Goal: Task Accomplishment & Management: Manage account settings

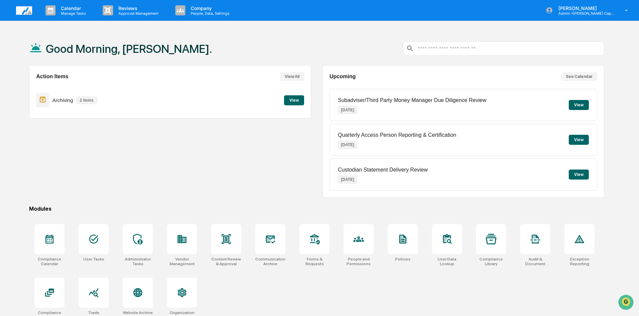
click at [293, 100] on button "View" at bounding box center [294, 100] width 20 height 10
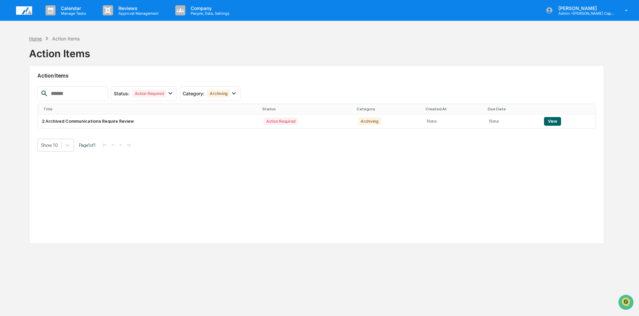
click at [35, 40] on div "Home" at bounding box center [35, 39] width 13 height 6
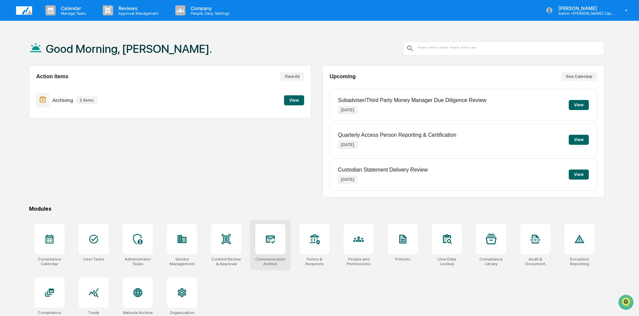
click at [270, 244] on icon at bounding box center [270, 239] width 11 height 11
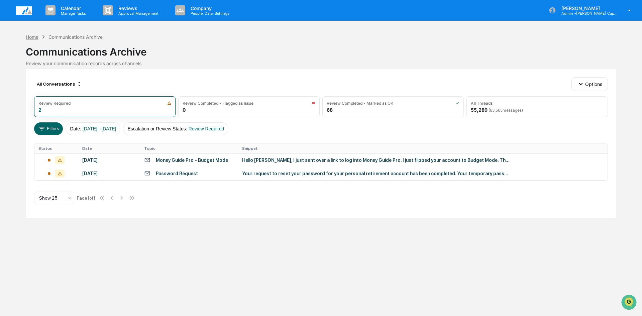
click at [29, 36] on div "Home" at bounding box center [32, 37] width 13 height 6
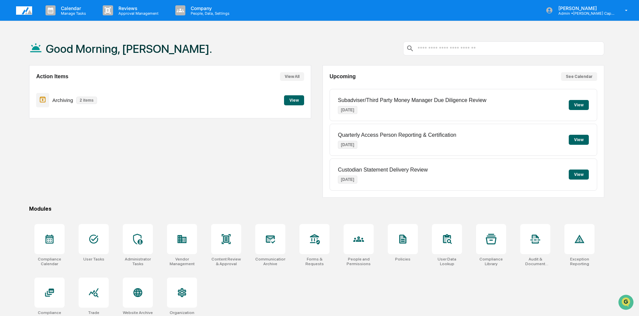
click at [128, 169] on div "Action Items View All Archiving 2 items View" at bounding box center [170, 131] width 282 height 133
click at [123, 187] on div "Action Items View All Archiving 2 items View" at bounding box center [170, 131] width 282 height 133
click at [107, 152] on div "Action Items View All Archiving 2 items View" at bounding box center [170, 131] width 282 height 133
click at [135, 164] on div "Action Items View All Archiving 2 items View" at bounding box center [170, 131] width 282 height 133
click at [405, 241] on icon at bounding box center [402, 239] width 5 height 7
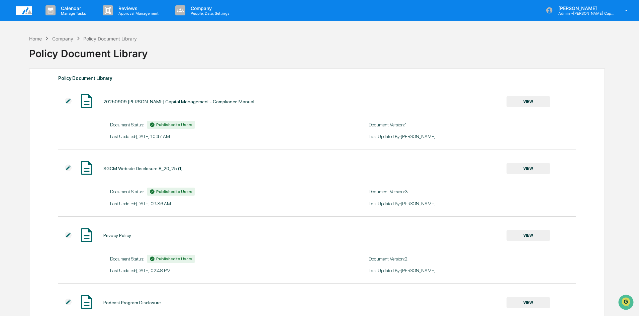
click at [210, 47] on div "Policy Document Library" at bounding box center [316, 50] width 575 height 17
click at [265, 48] on div "Policy Document Library" at bounding box center [316, 50] width 575 height 17
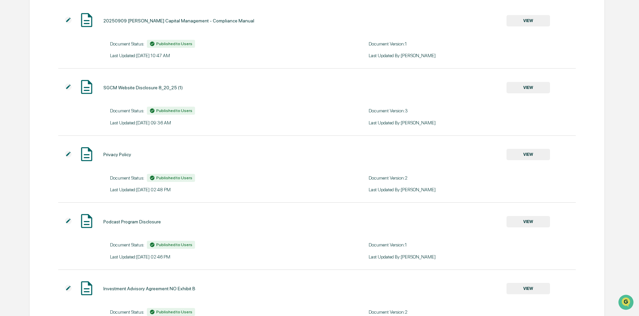
scroll to position [11, 0]
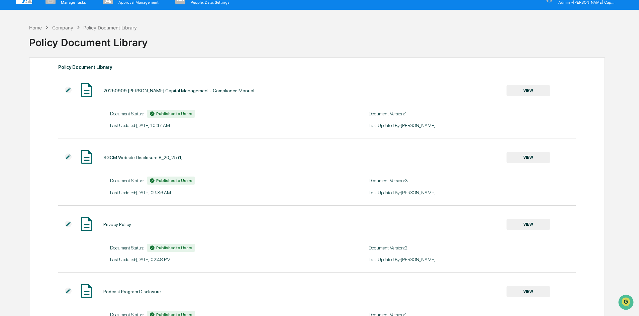
click at [86, 91] on img at bounding box center [86, 90] width 17 height 17
click at [534, 93] on button "VIEW" at bounding box center [529, 90] width 44 height 11
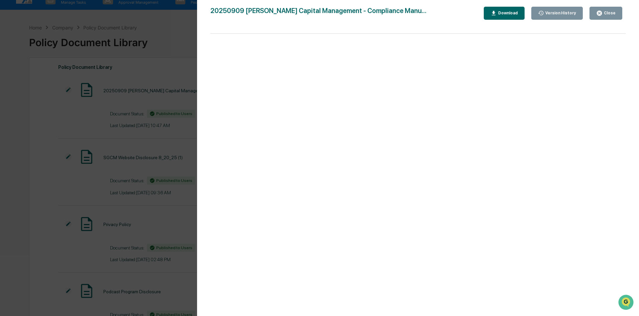
click at [609, 7] on button "Close" at bounding box center [606, 13] width 33 height 13
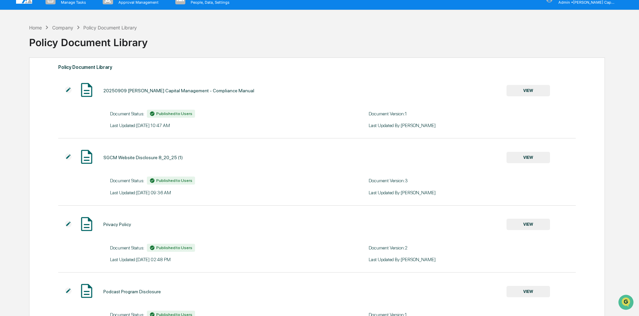
click at [250, 24] on div "Home Company Policy Document Library Policy Document Library" at bounding box center [316, 37] width 575 height 27
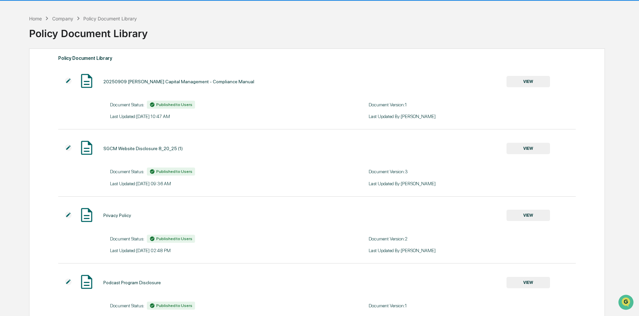
scroll to position [45, 0]
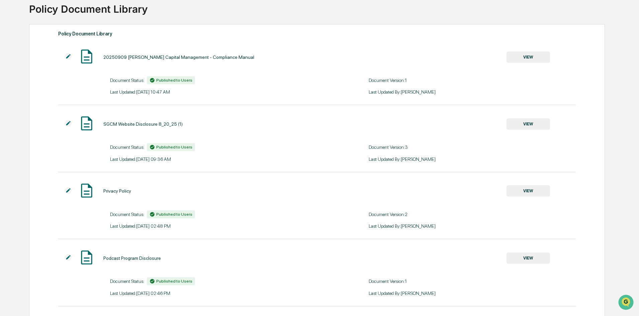
click at [523, 59] on button "VIEW" at bounding box center [529, 57] width 44 height 11
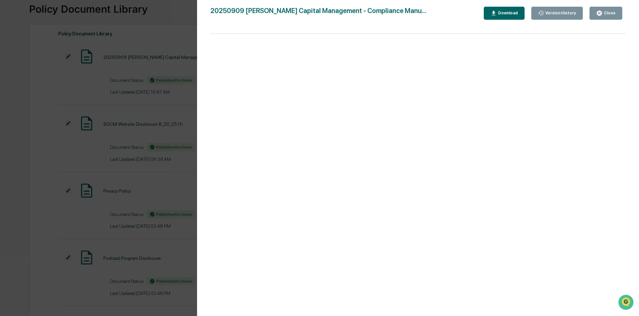
click at [512, 13] on div "Download" at bounding box center [507, 13] width 21 height 5
click at [617, 13] on button "Close" at bounding box center [606, 13] width 33 height 13
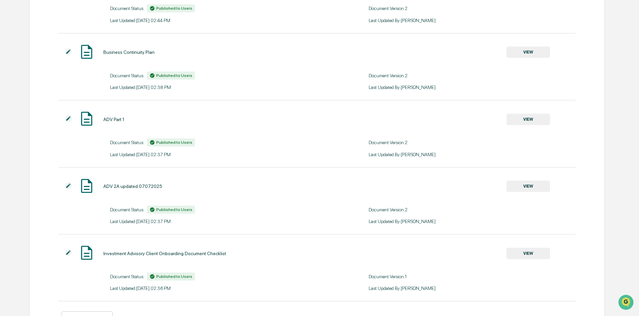
scroll to position [546, 0]
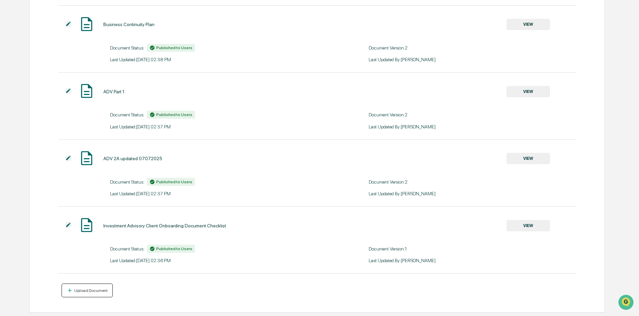
click at [78, 289] on div "Upload Document" at bounding box center [90, 290] width 35 height 5
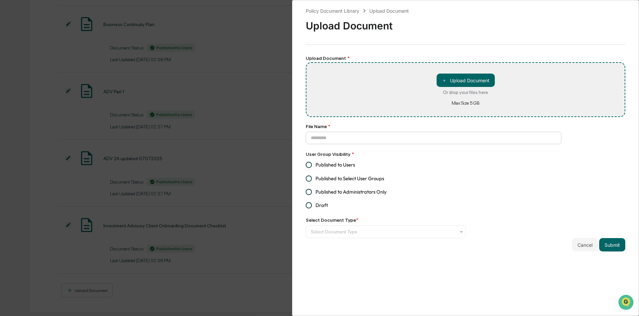
type input "**********"
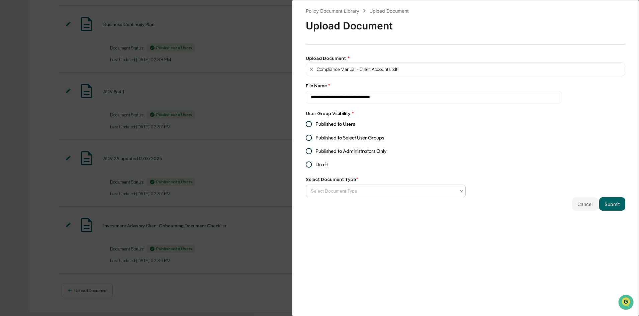
click at [330, 193] on div at bounding box center [383, 191] width 145 height 7
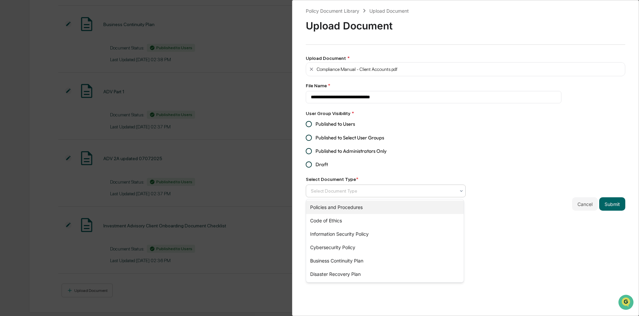
click at [341, 208] on div "Policies and Procedures" at bounding box center [385, 207] width 158 height 13
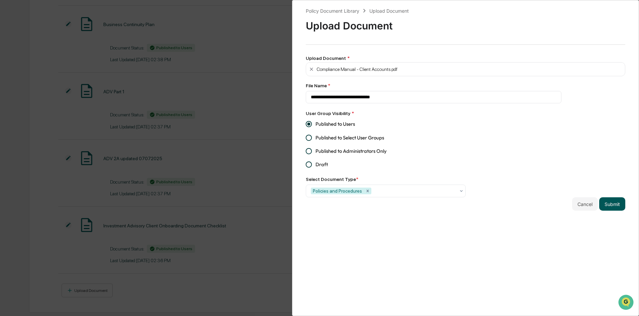
click at [612, 204] on button "Submit" at bounding box center [612, 203] width 26 height 13
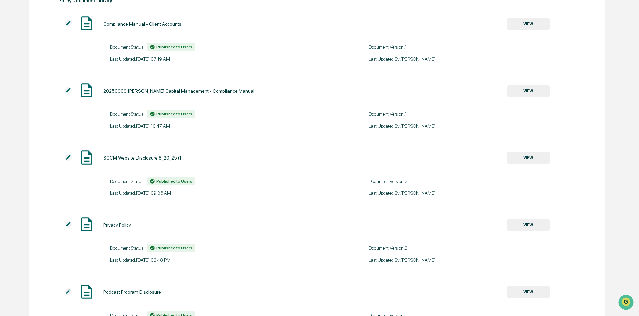
scroll to position [0, 0]
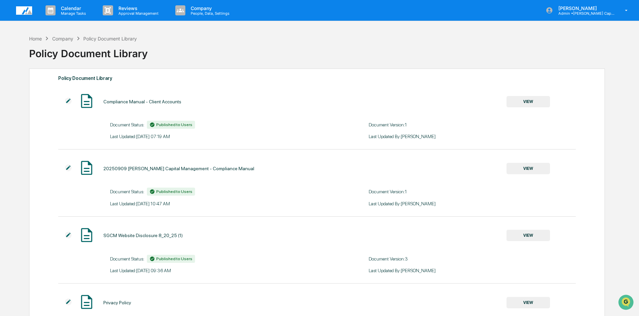
click at [67, 103] on img at bounding box center [68, 101] width 7 height 7
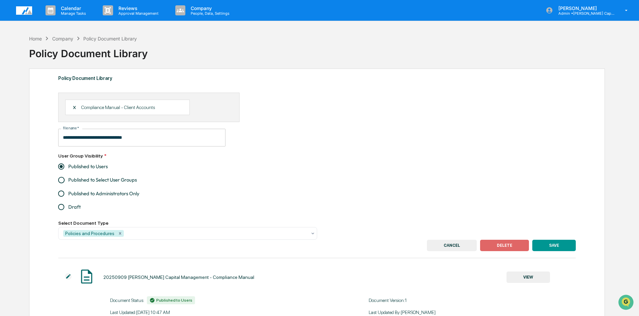
click at [557, 244] on button "SAVE" at bounding box center [554, 245] width 44 height 11
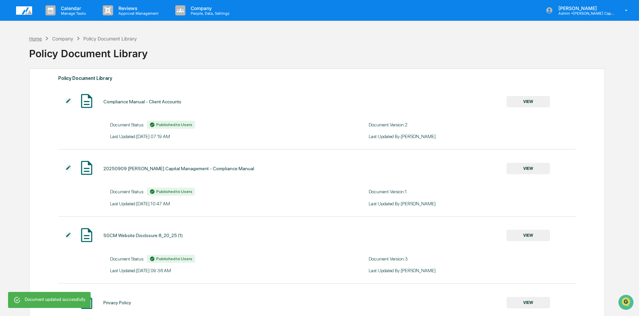
click at [35, 37] on div "Home" at bounding box center [35, 39] width 13 height 6
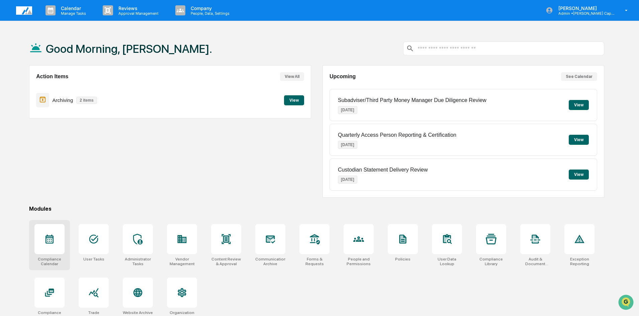
click at [52, 247] on div at bounding box center [49, 239] width 30 height 30
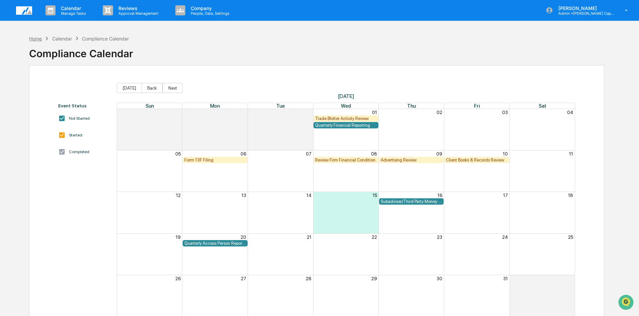
click at [38, 39] on div "Home" at bounding box center [35, 39] width 13 height 6
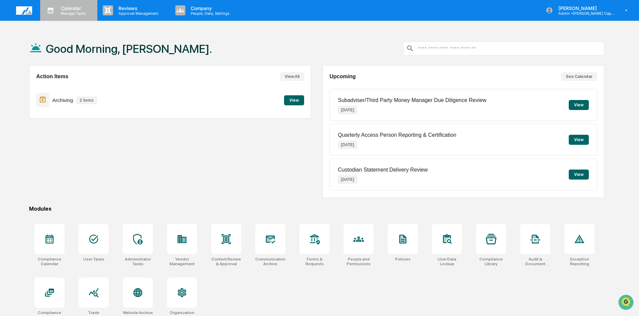
click at [74, 13] on p "Manage Tasks" at bounding box center [73, 13] width 34 height 5
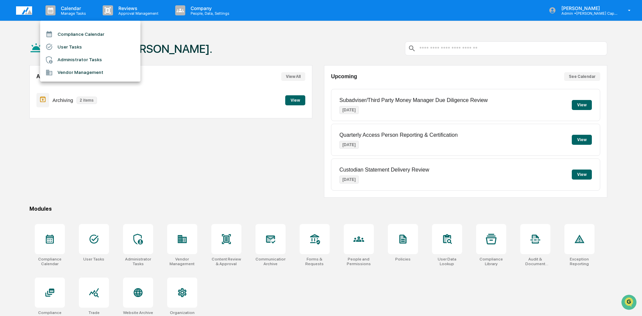
click at [173, 136] on div at bounding box center [321, 158] width 642 height 316
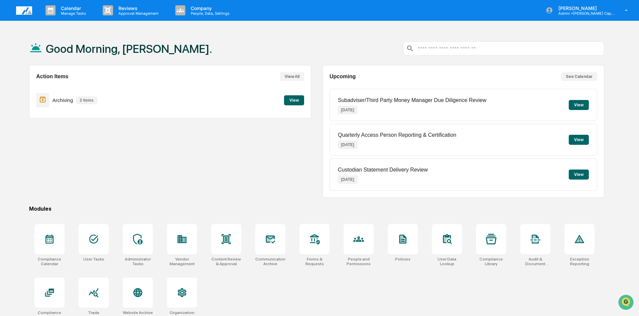
click at [179, 178] on div "Action Items View All Archiving 2 items View" at bounding box center [170, 131] width 282 height 133
